Goal: Check status

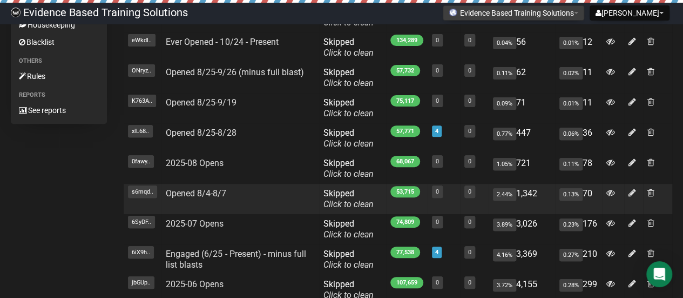
scroll to position [162, 0]
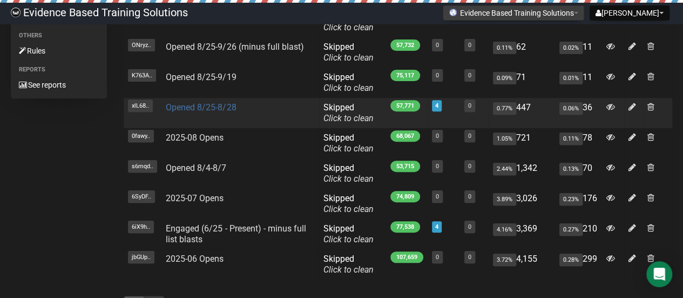
click at [212, 109] on link "Opened 8/25-8/28" at bounding box center [201, 107] width 70 height 10
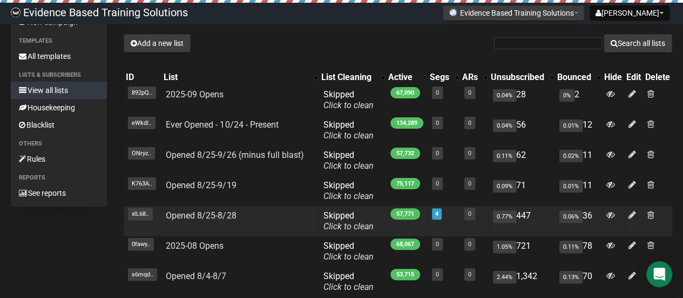
scroll to position [108, 0]
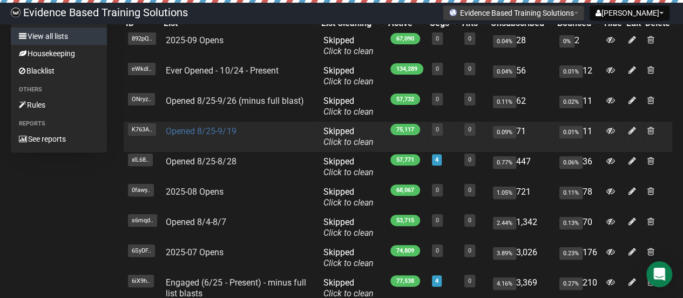
click at [204, 133] on link "Opened 8/25-9/19" at bounding box center [201, 131] width 70 height 10
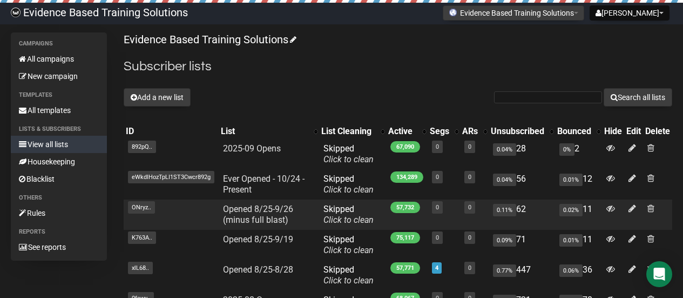
scroll to position [108, 0]
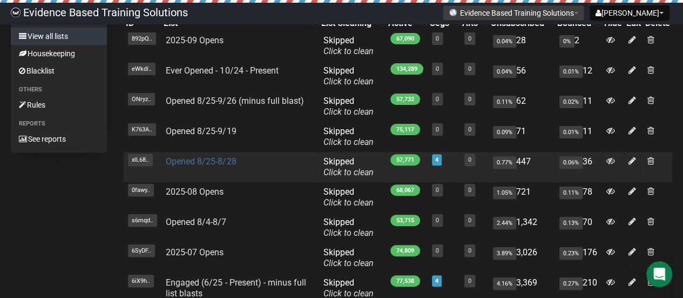
click at [206, 164] on link "Opened 8/25-8/28" at bounding box center [201, 161] width 70 height 10
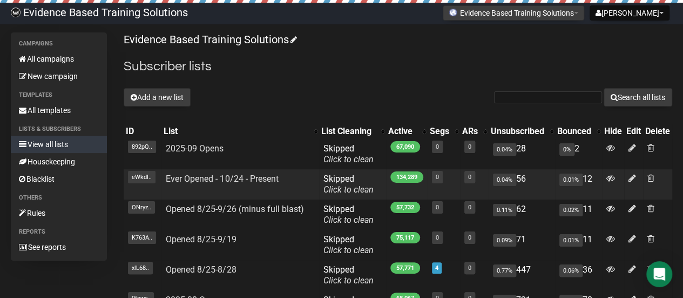
scroll to position [54, 0]
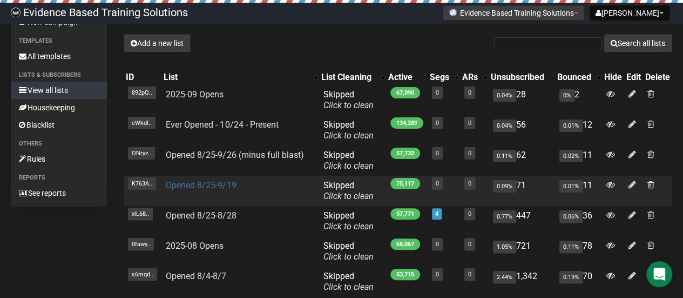
click at [219, 184] on link "Opened 8/25-9/19" at bounding box center [201, 185] width 70 height 10
